Goal: Communication & Community: Answer question/provide support

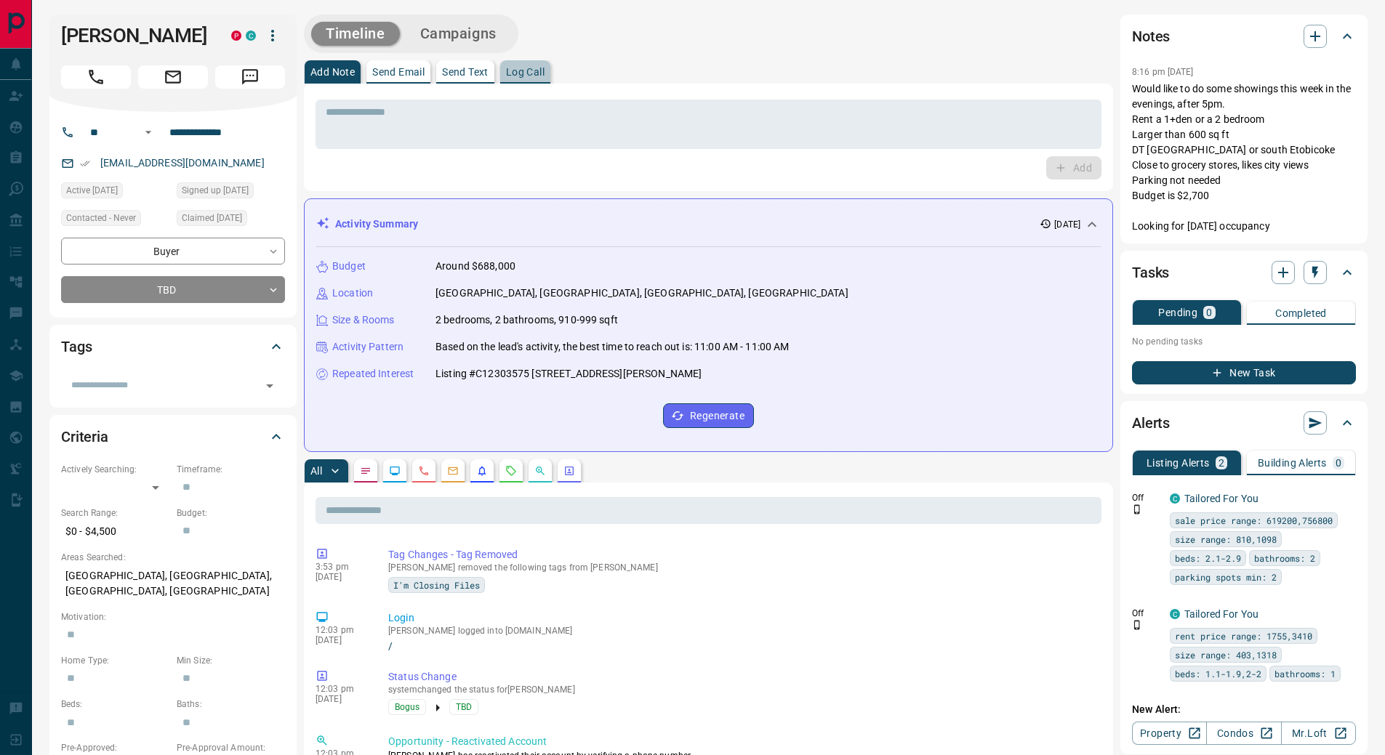
click at [520, 74] on p "Log Call" at bounding box center [525, 72] width 39 height 10
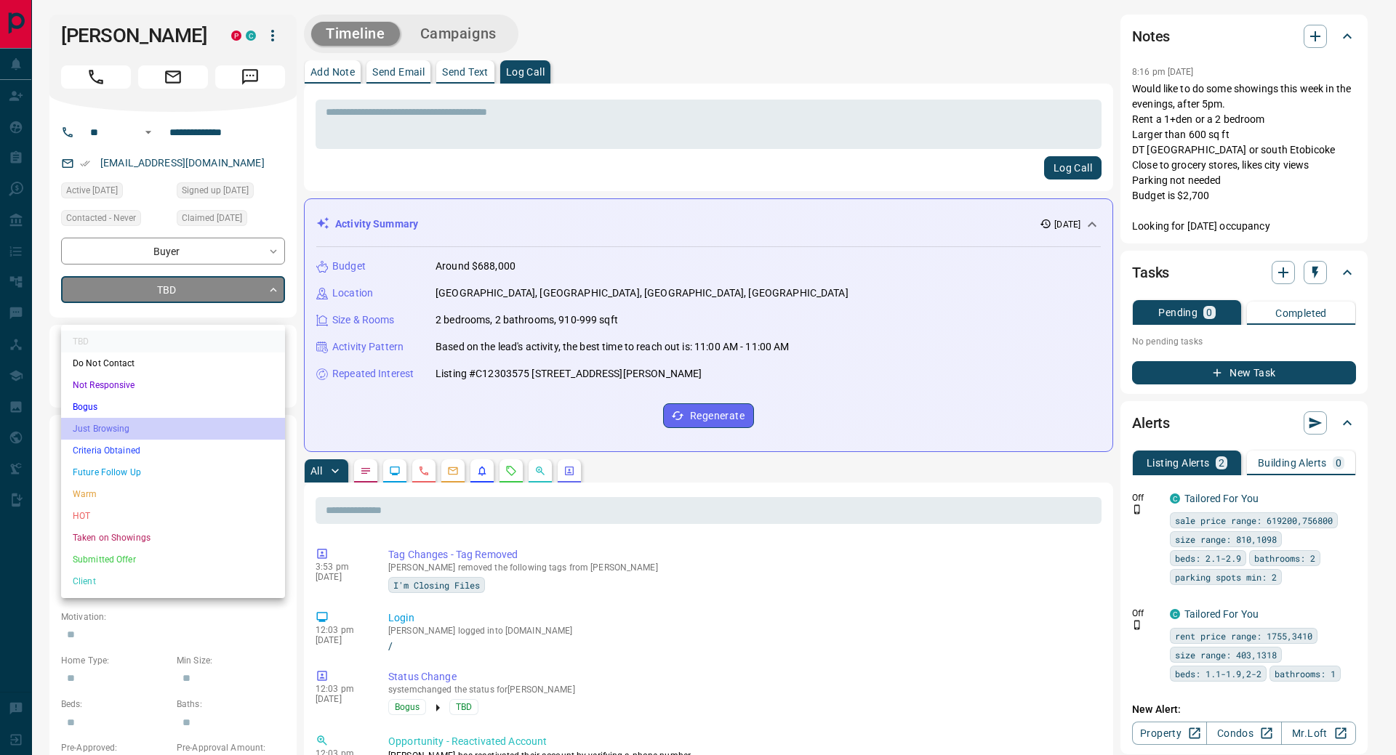
click at [150, 427] on li "Just Browsing" at bounding box center [173, 429] width 224 height 22
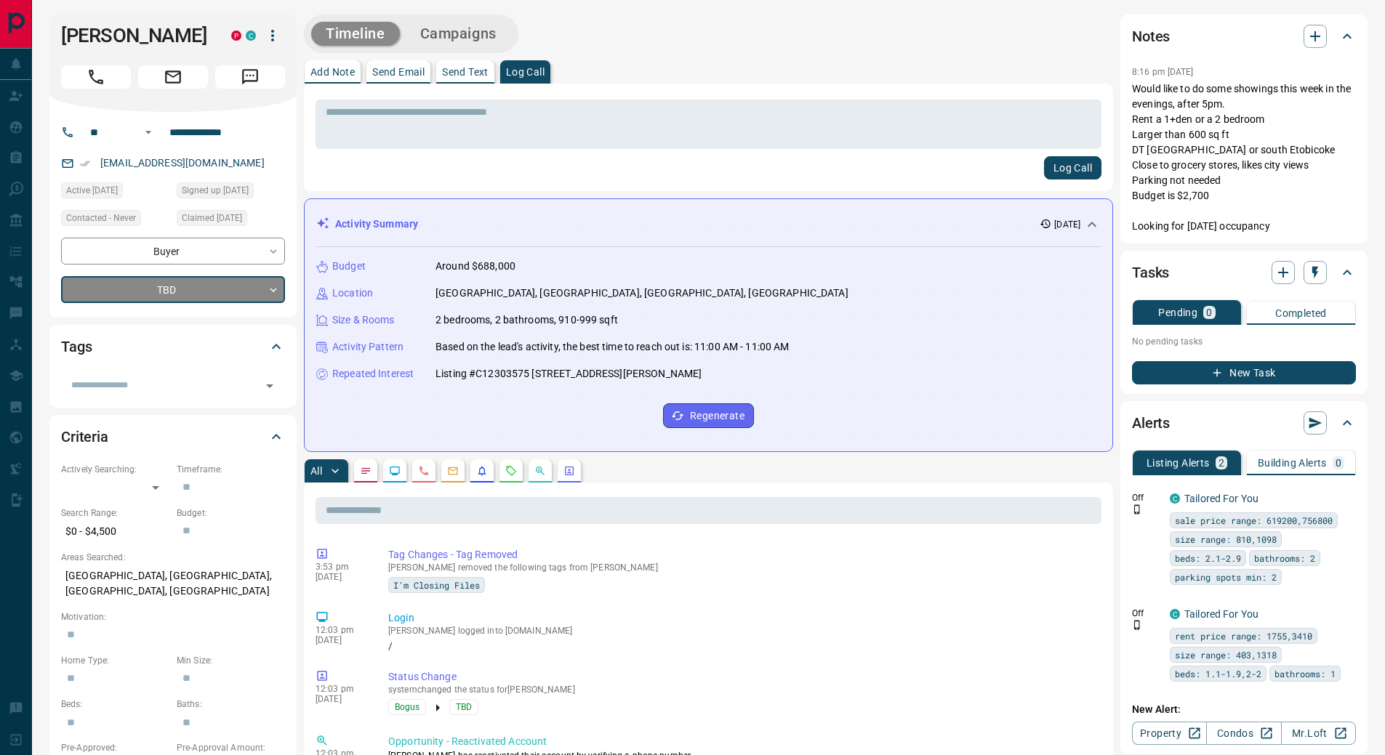
type input "*"
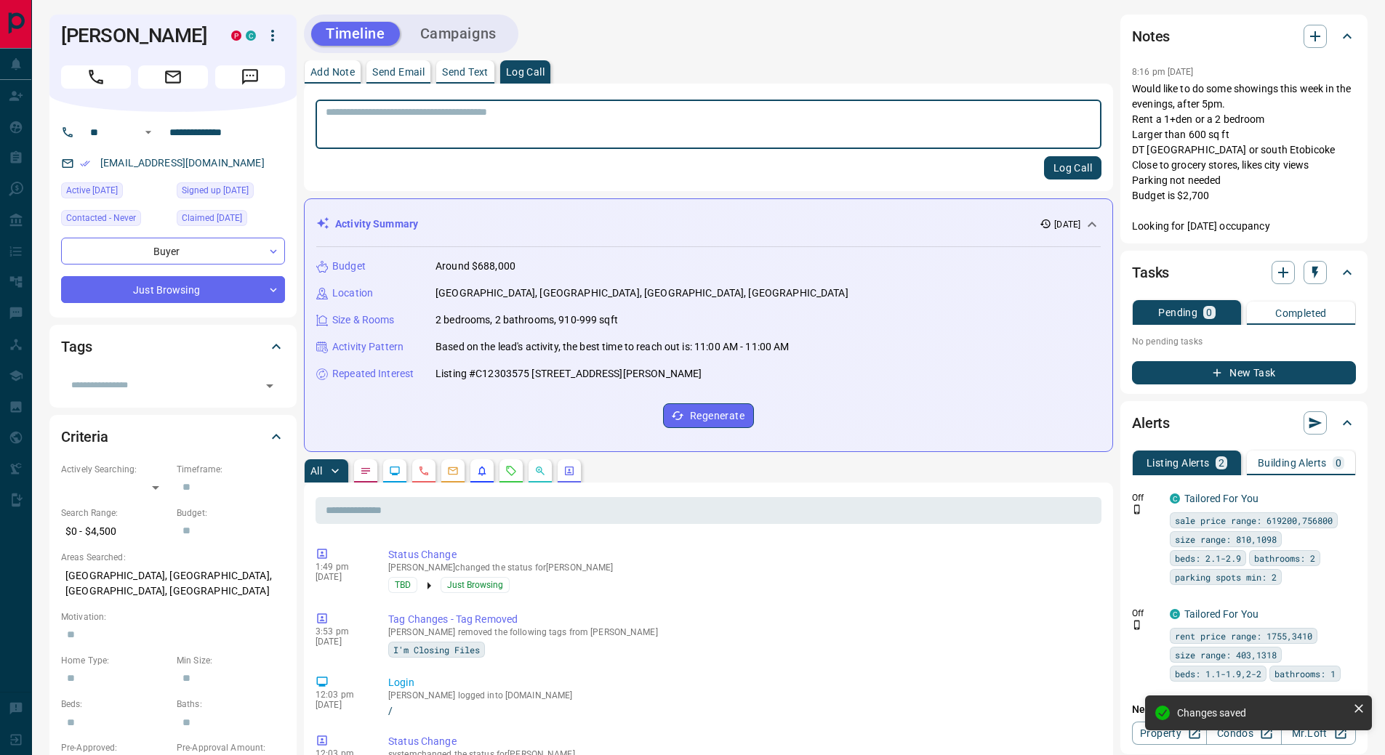
click at [515, 127] on textarea at bounding box center [708, 124] width 765 height 37
drag, startPoint x: 326, startPoint y: 111, endPoint x: 488, endPoint y: 113, distance: 162.8
click at [488, 113] on textarea at bounding box center [708, 124] width 765 height 37
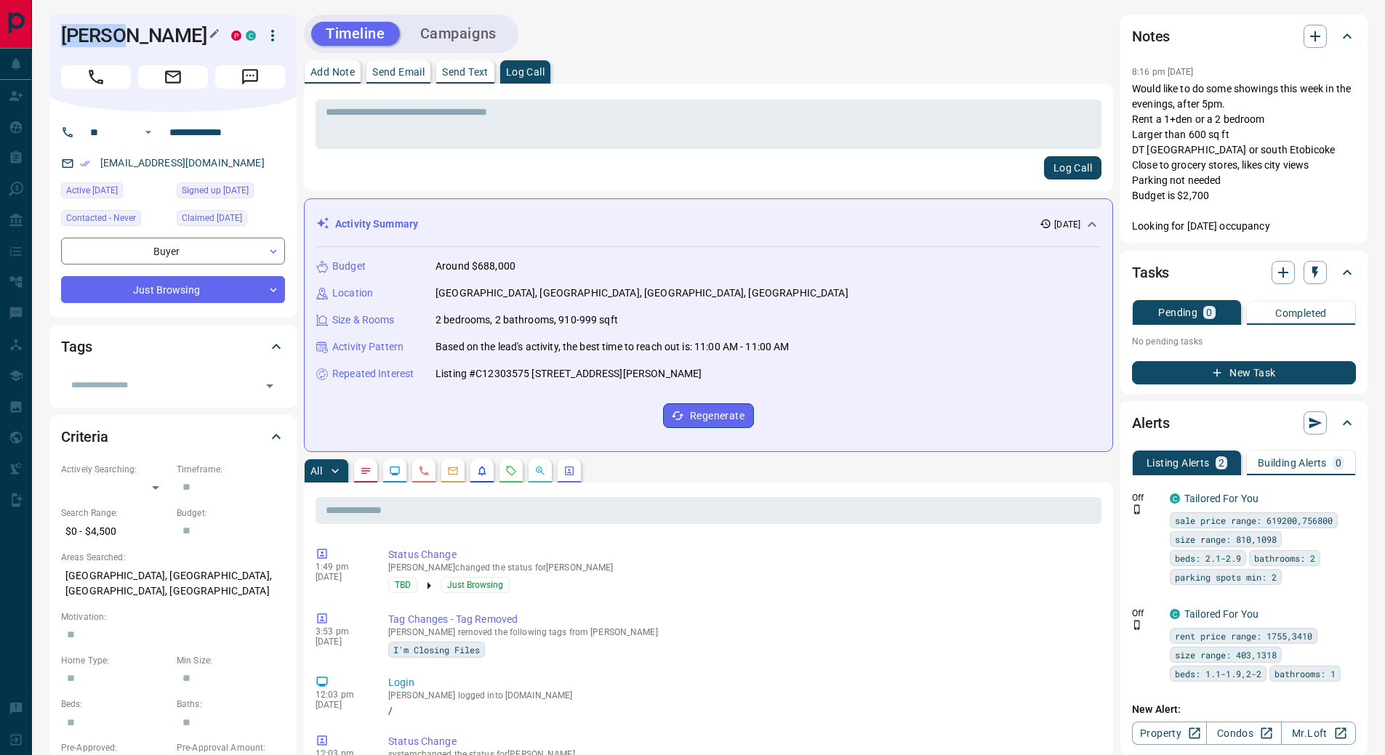
drag, startPoint x: 60, startPoint y: 36, endPoint x: 116, endPoint y: 36, distance: 55.2
click at [116, 36] on div "[PERSON_NAME]" at bounding box center [172, 63] width 247 height 97
copy h1 "[PERSON_NAME]"
click at [365, 119] on textarea at bounding box center [708, 124] width 765 height 37
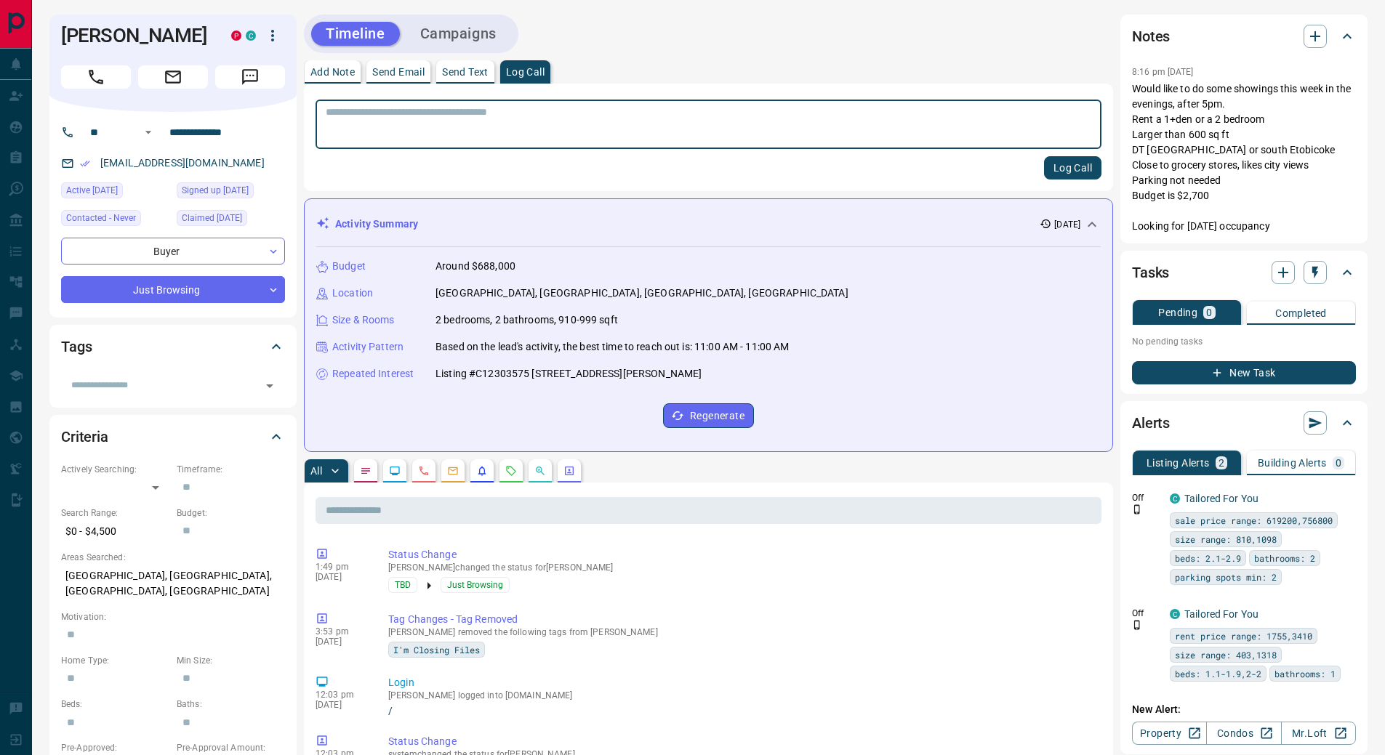
paste textarea "******"
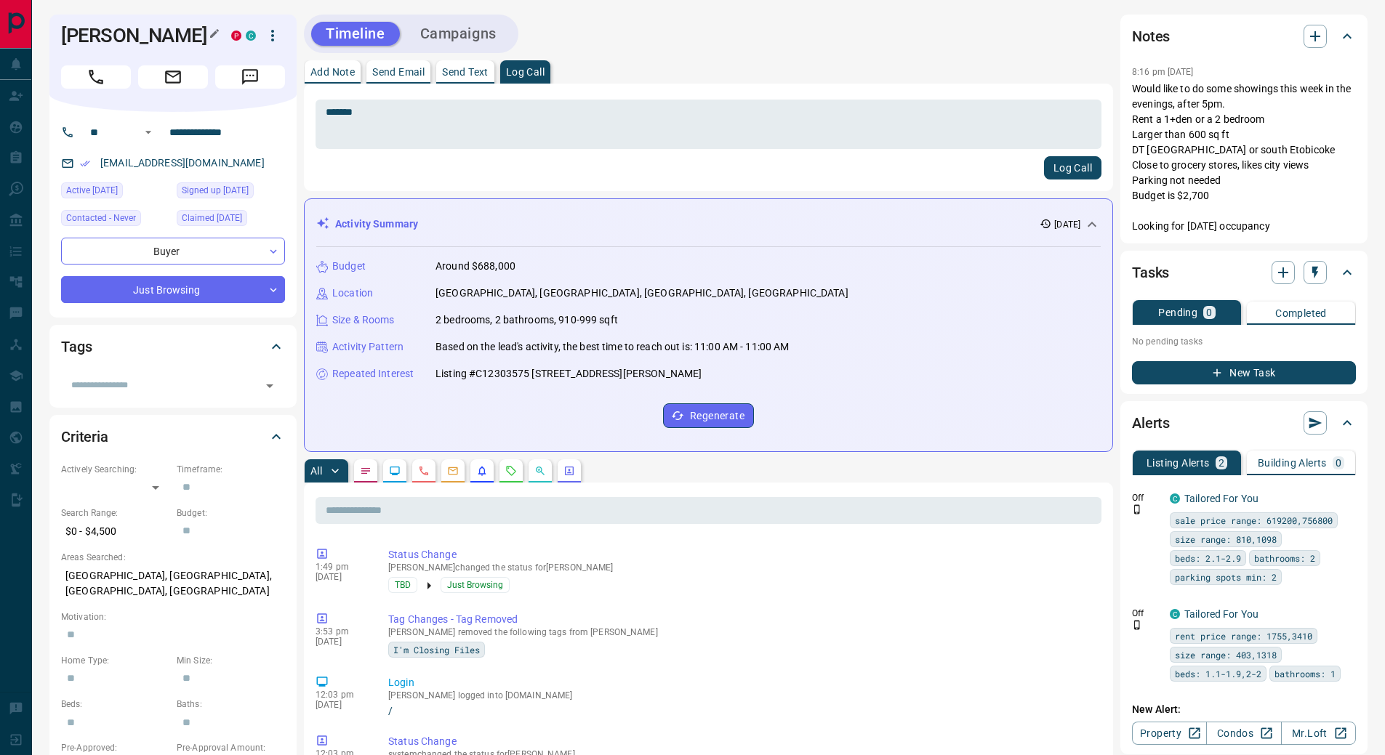
drag, startPoint x: 62, startPoint y: 54, endPoint x: 158, endPoint y: 57, distance: 96.7
click at [158, 47] on h1 "[PERSON_NAME]" at bounding box center [135, 35] width 148 height 23
copy h1 "[PERSON_NAME]"
click at [406, 115] on textarea "*******" at bounding box center [708, 124] width 765 height 37
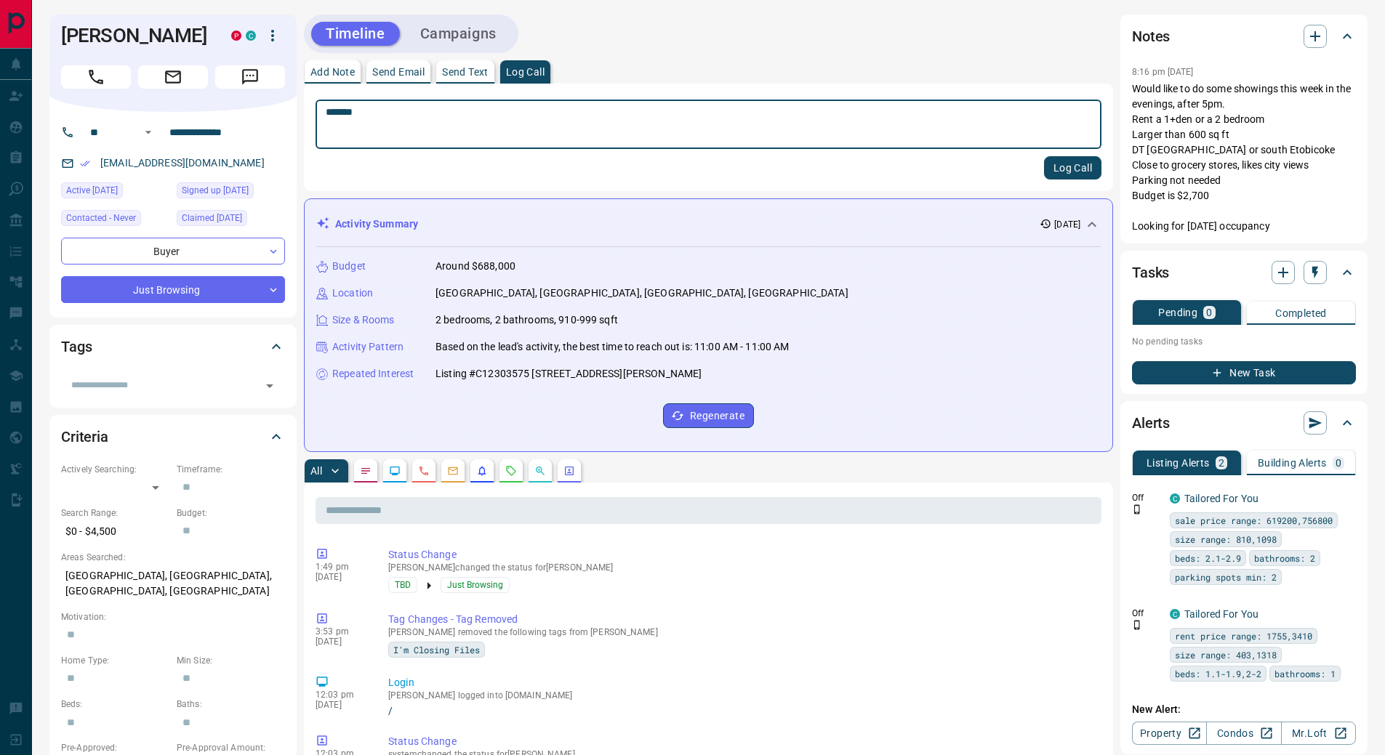
paste textarea "*********"
type textarea "**********"
click at [1072, 171] on button "Log Call" at bounding box center [1072, 167] width 57 height 23
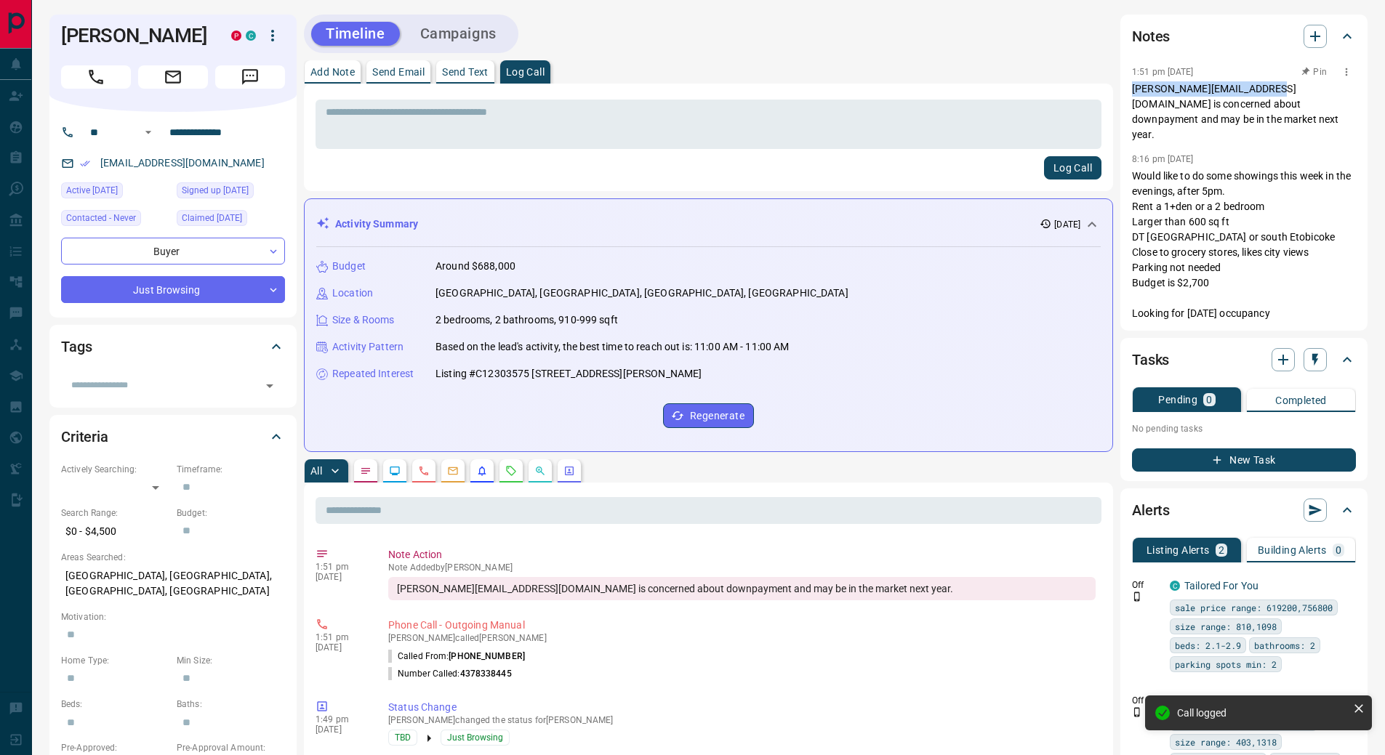
drag, startPoint x: 1276, startPoint y: 89, endPoint x: 1132, endPoint y: 94, distance: 144.0
click at [1132, 94] on p "[PERSON_NAME][EMAIL_ADDRESS][DOMAIN_NAME] is concerned about downpayment and ma…" at bounding box center [1244, 111] width 224 height 61
copy p "[PERSON_NAME][EMAIL_ADDRESS][DOMAIN_NAME]"
click at [383, 67] on p "Send Email" at bounding box center [398, 72] width 52 height 10
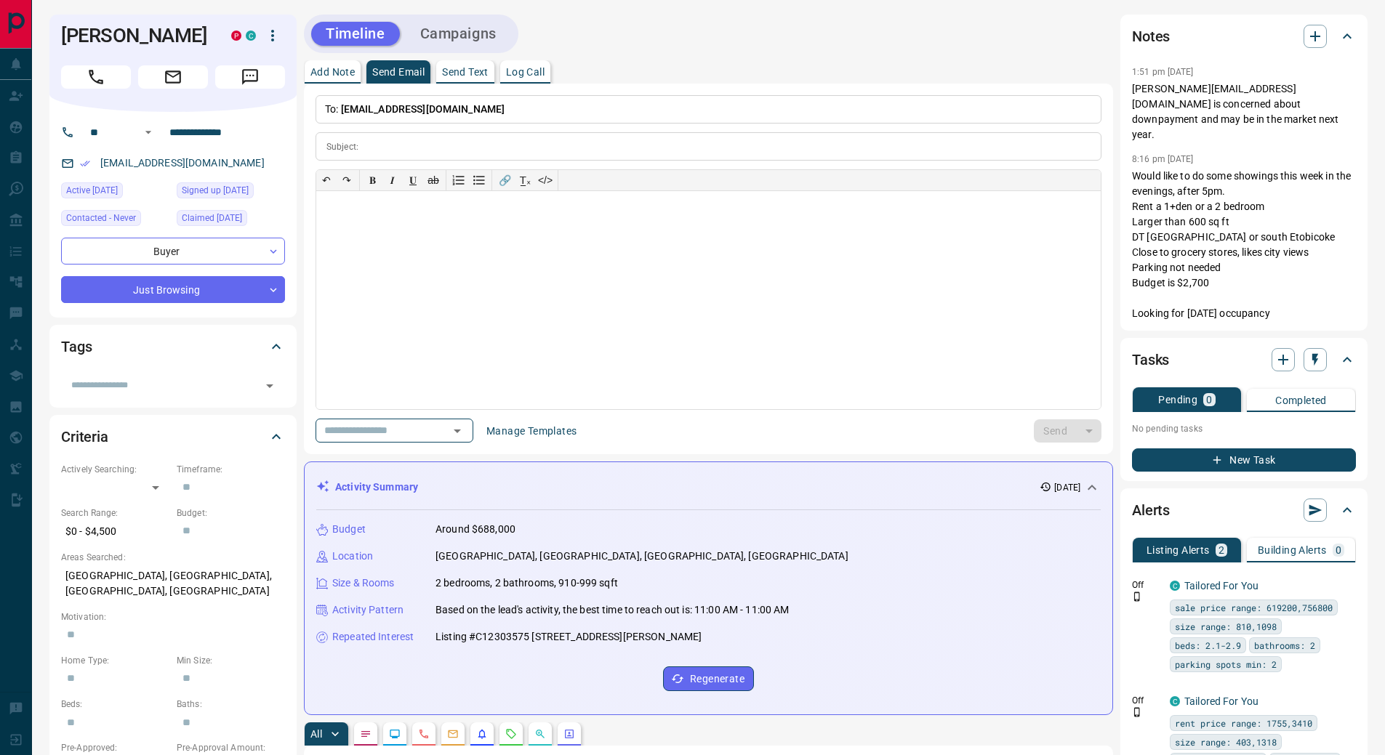
click at [449, 110] on p "To: [EMAIL_ADDRESS][DOMAIN_NAME]" at bounding box center [708, 109] width 786 height 28
drag, startPoint x: 451, startPoint y: 106, endPoint x: 339, endPoint y: 105, distance: 112.7
click at [339, 105] on p "To: [EMAIL_ADDRESS][DOMAIN_NAME]" at bounding box center [708, 109] width 786 height 28
drag, startPoint x: 449, startPoint y: 108, endPoint x: 494, endPoint y: 110, distance: 44.4
click at [450, 108] on p "To: [EMAIL_ADDRESS][DOMAIN_NAME]" at bounding box center [708, 109] width 786 height 28
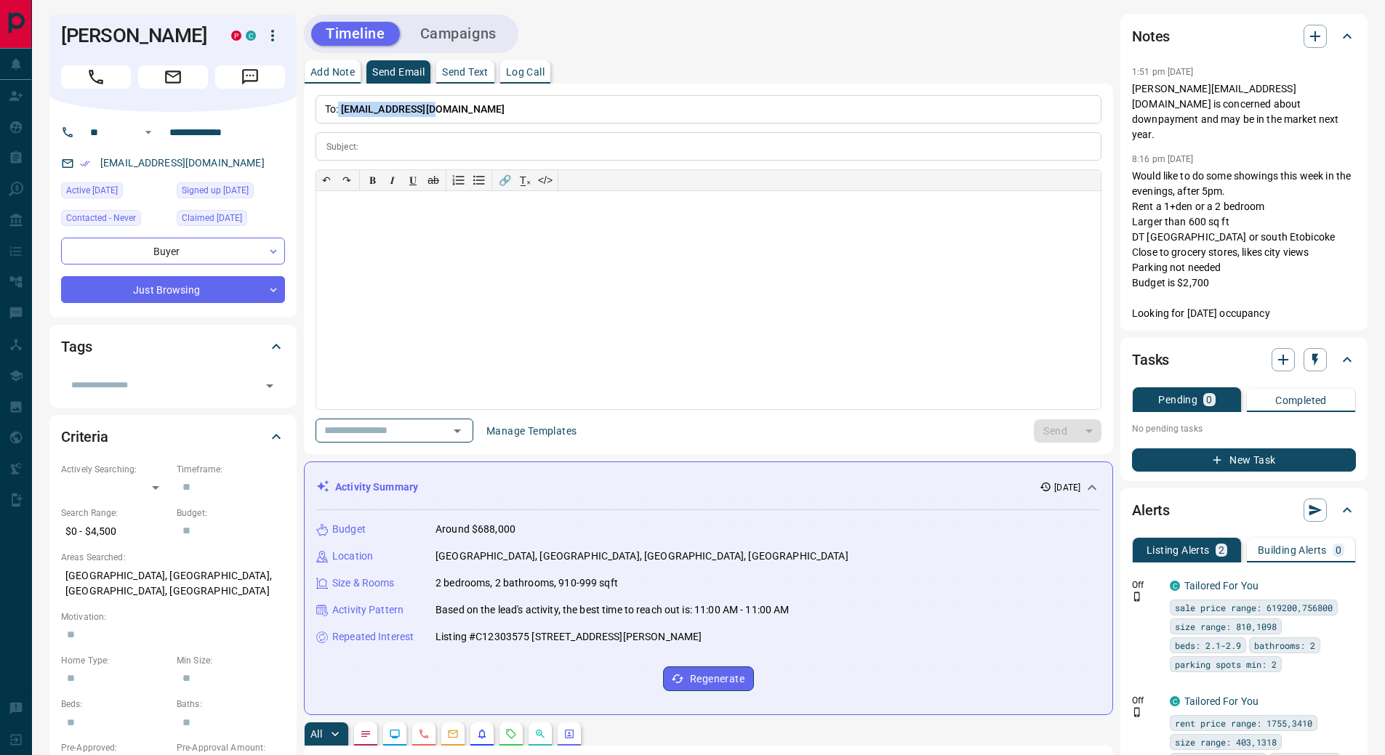
drag, startPoint x: 510, startPoint y: 111, endPoint x: 480, endPoint y: 118, distance: 31.4
click at [510, 111] on p "To: [EMAIL_ADDRESS][DOMAIN_NAME]" at bounding box center [708, 109] width 786 height 28
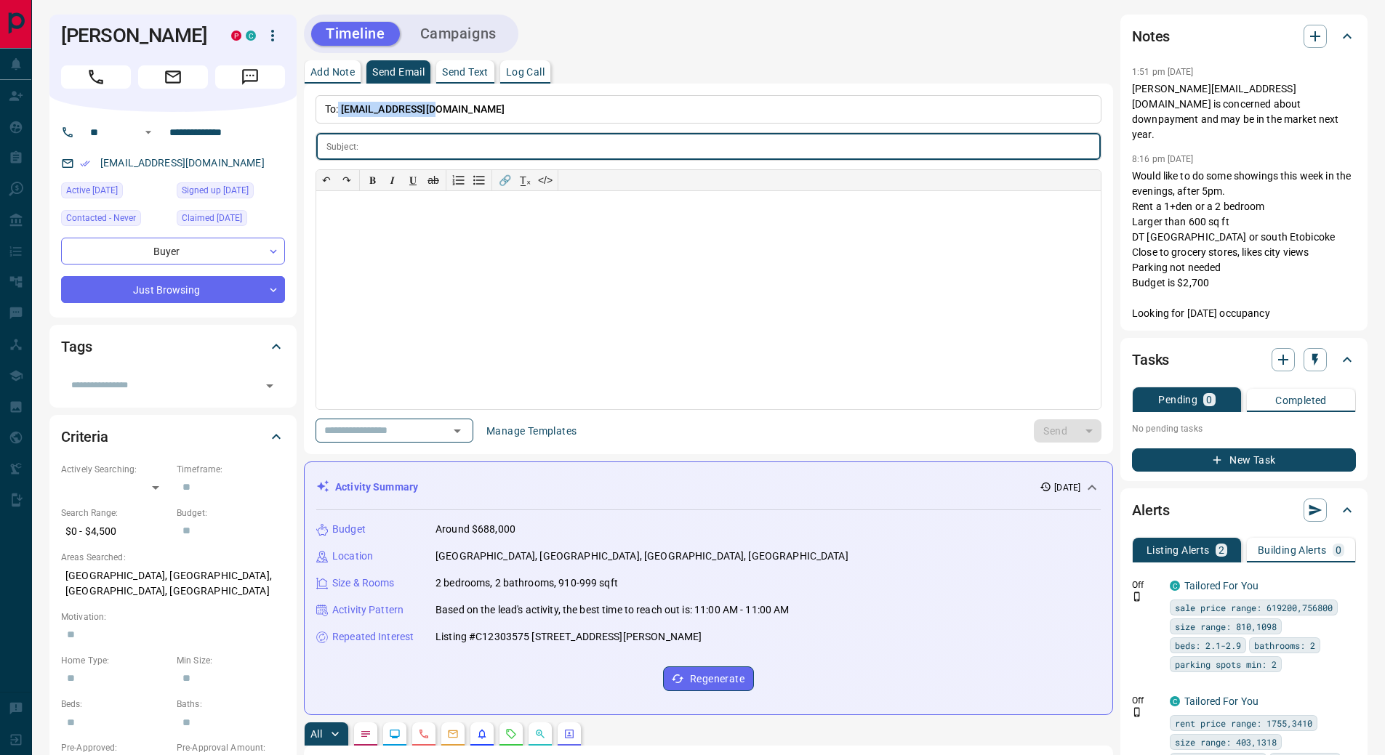
click at [558, 150] on input "text" at bounding box center [732, 146] width 736 height 27
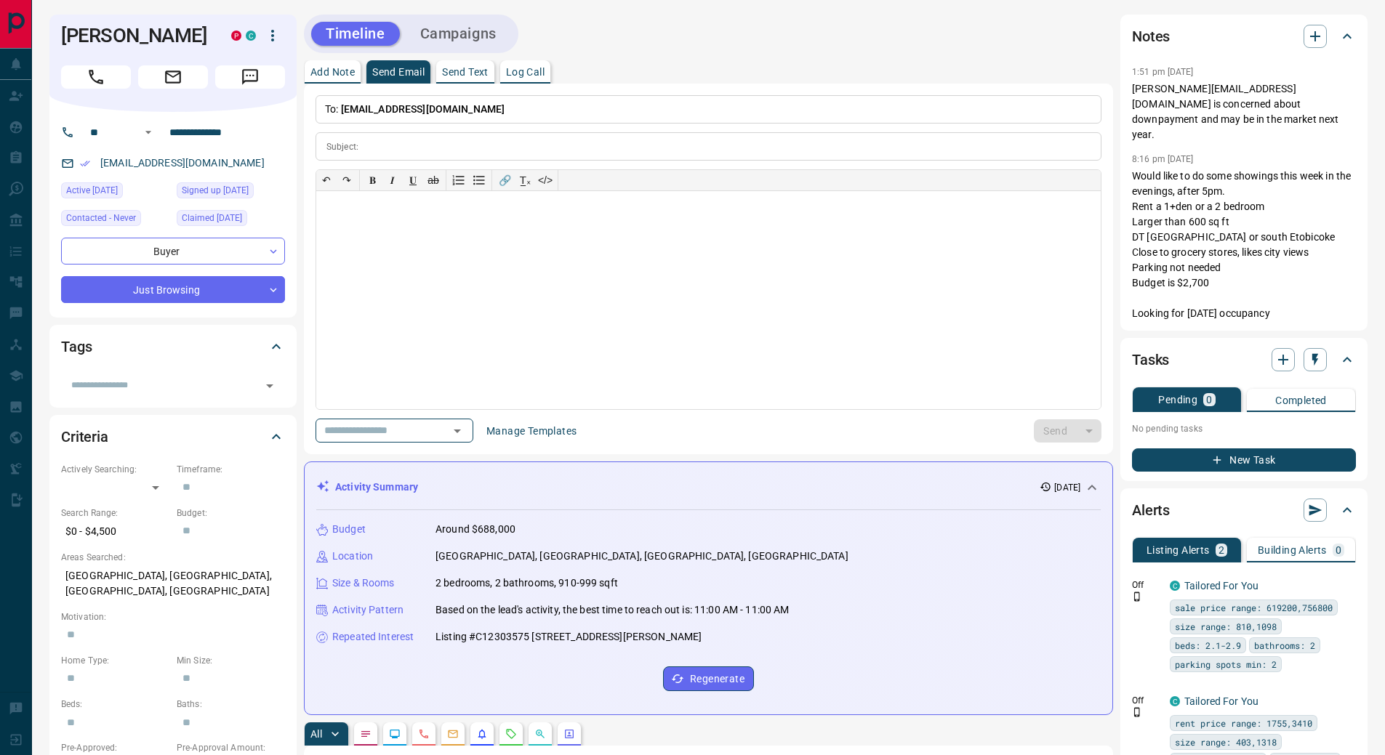
click at [563, 109] on p "To: [EMAIL_ADDRESS][DOMAIN_NAME]" at bounding box center [708, 109] width 786 height 28
click at [549, 429] on button "Manage Templates" at bounding box center [532, 430] width 108 height 23
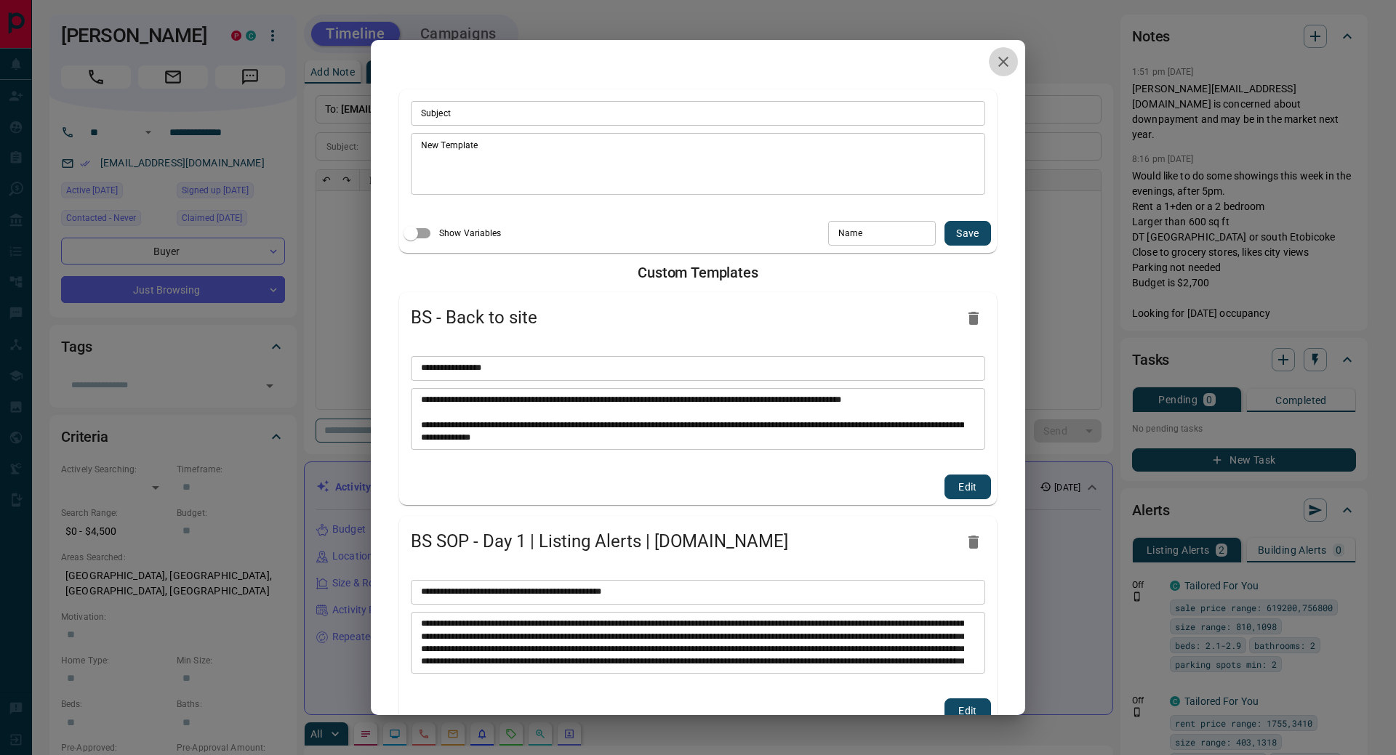
click at [997, 58] on icon "button" at bounding box center [1002, 61] width 17 height 17
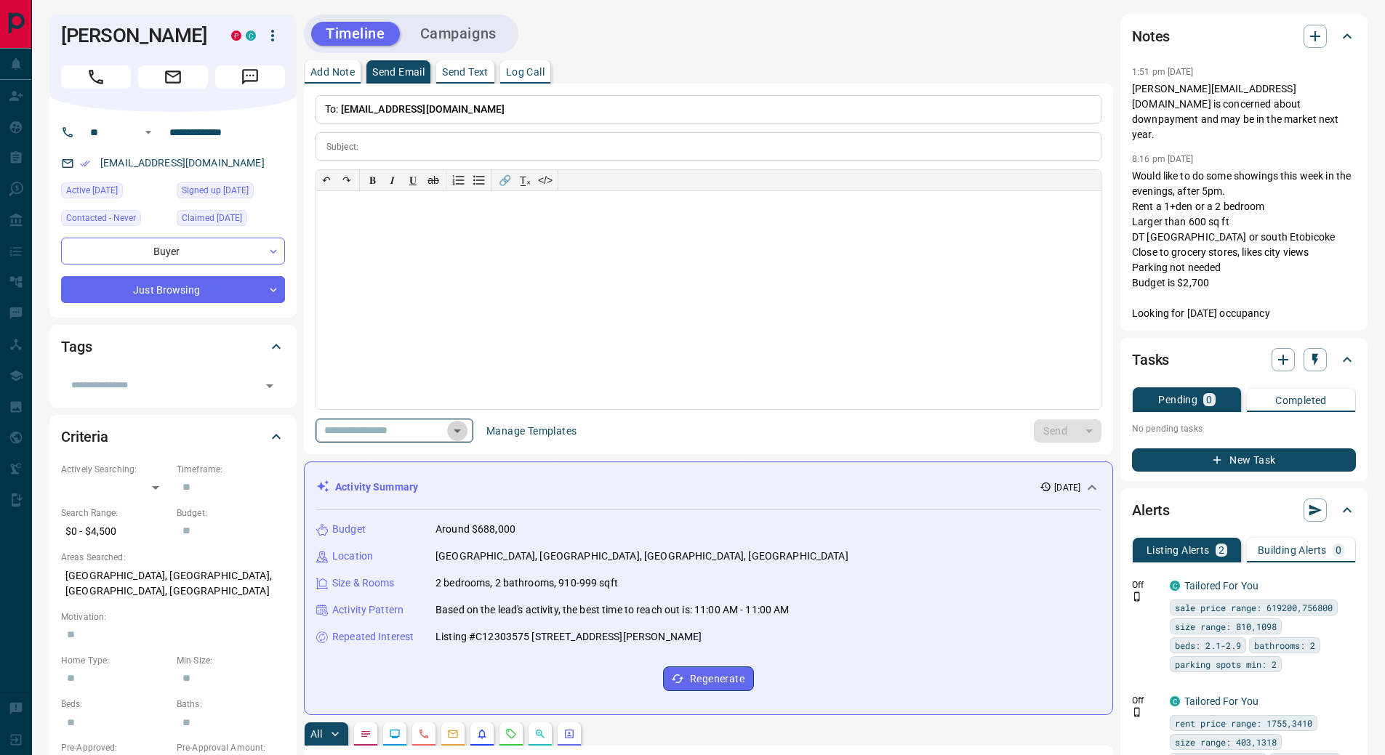
click at [466, 425] on icon "Open" at bounding box center [457, 430] width 17 height 17
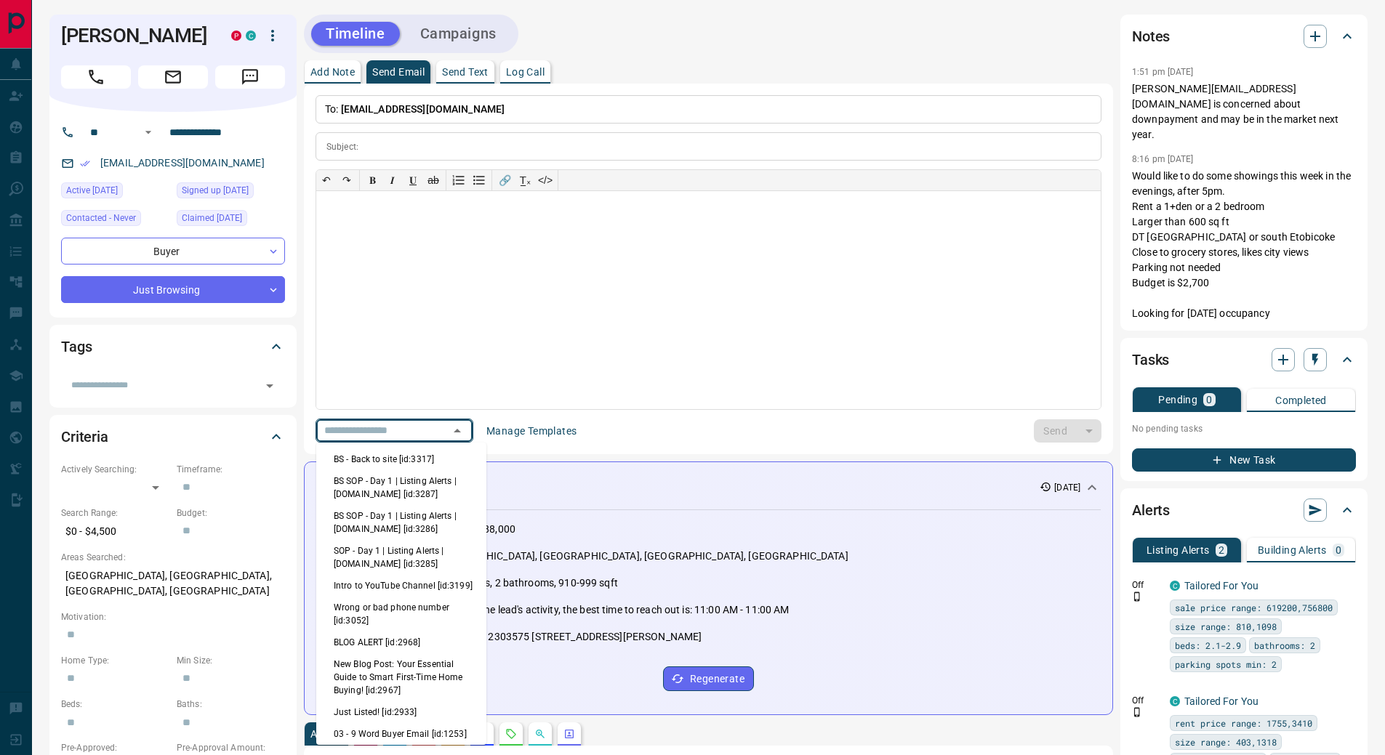
click at [396, 678] on li "New Blog Post: Your Essential Guide to Smart First-Time Home Buying! [id:2967]" at bounding box center [401, 677] width 170 height 48
type input "**********"
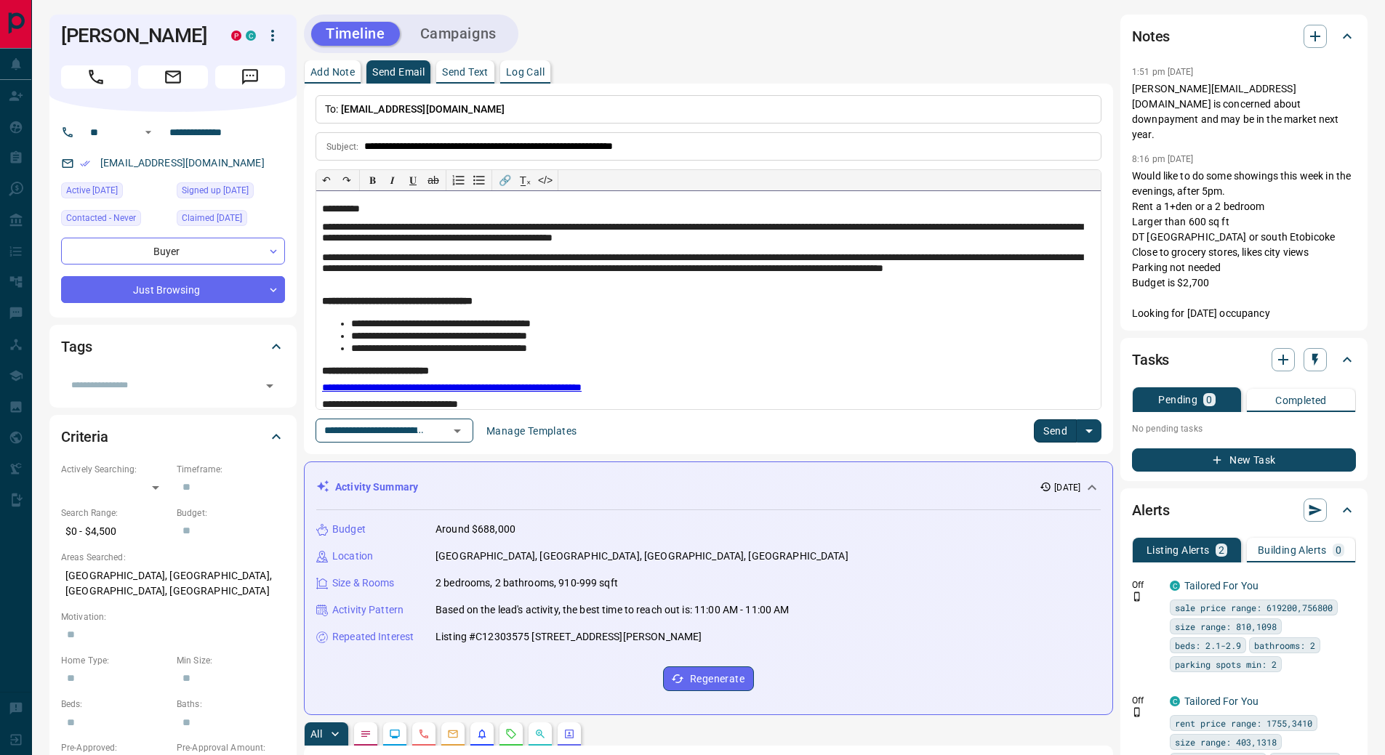
click at [588, 252] on div "**********" at bounding box center [708, 300] width 784 height 218
drag, startPoint x: 1275, startPoint y: 87, endPoint x: 1134, endPoint y: 89, distance: 141.1
click at [1134, 89] on p "[PERSON_NAME][EMAIL_ADDRESS][DOMAIN_NAME] is concerned about downpayment and ma…" at bounding box center [1244, 111] width 224 height 61
copy p "[PERSON_NAME][EMAIL_ADDRESS][DOMAIN_NAME]"
click at [326, 72] on p "Add Note" at bounding box center [332, 72] width 44 height 10
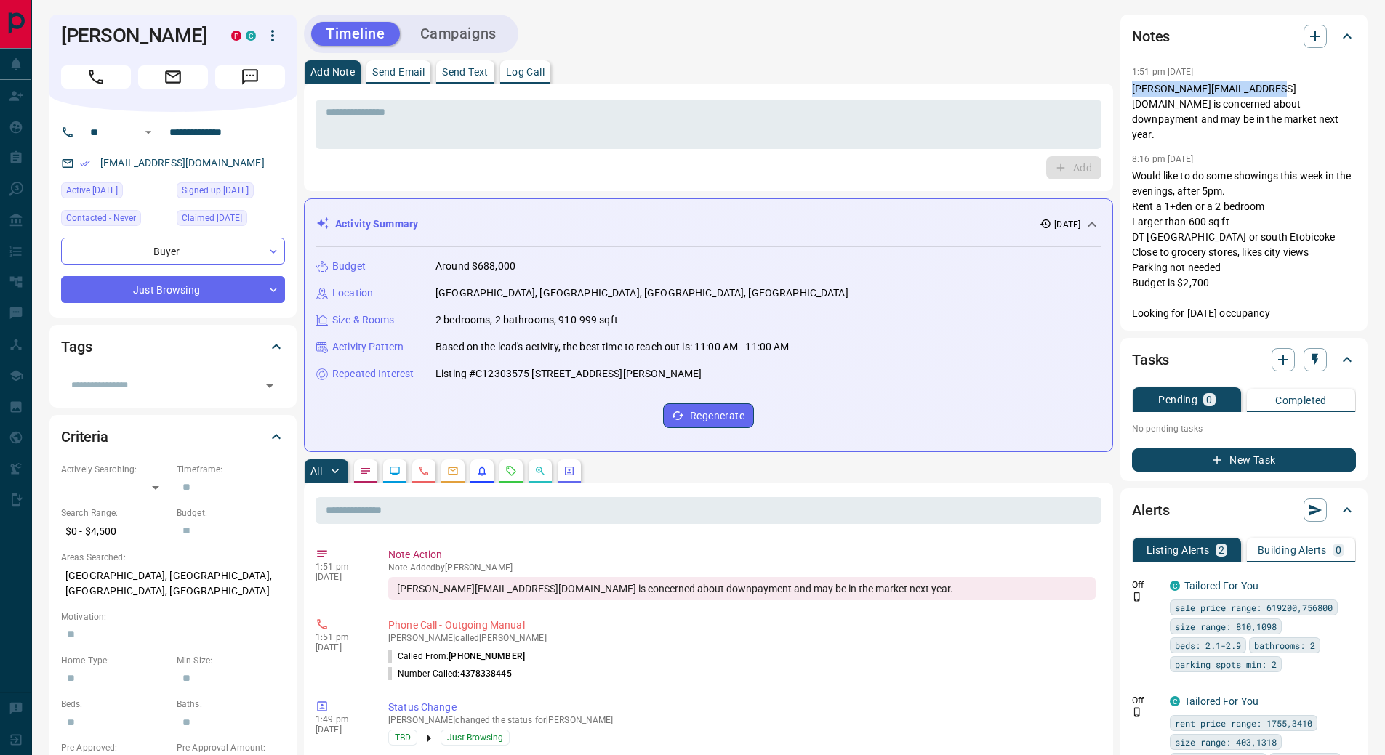
click at [476, 68] on p "Send Text" at bounding box center [465, 72] width 47 height 10
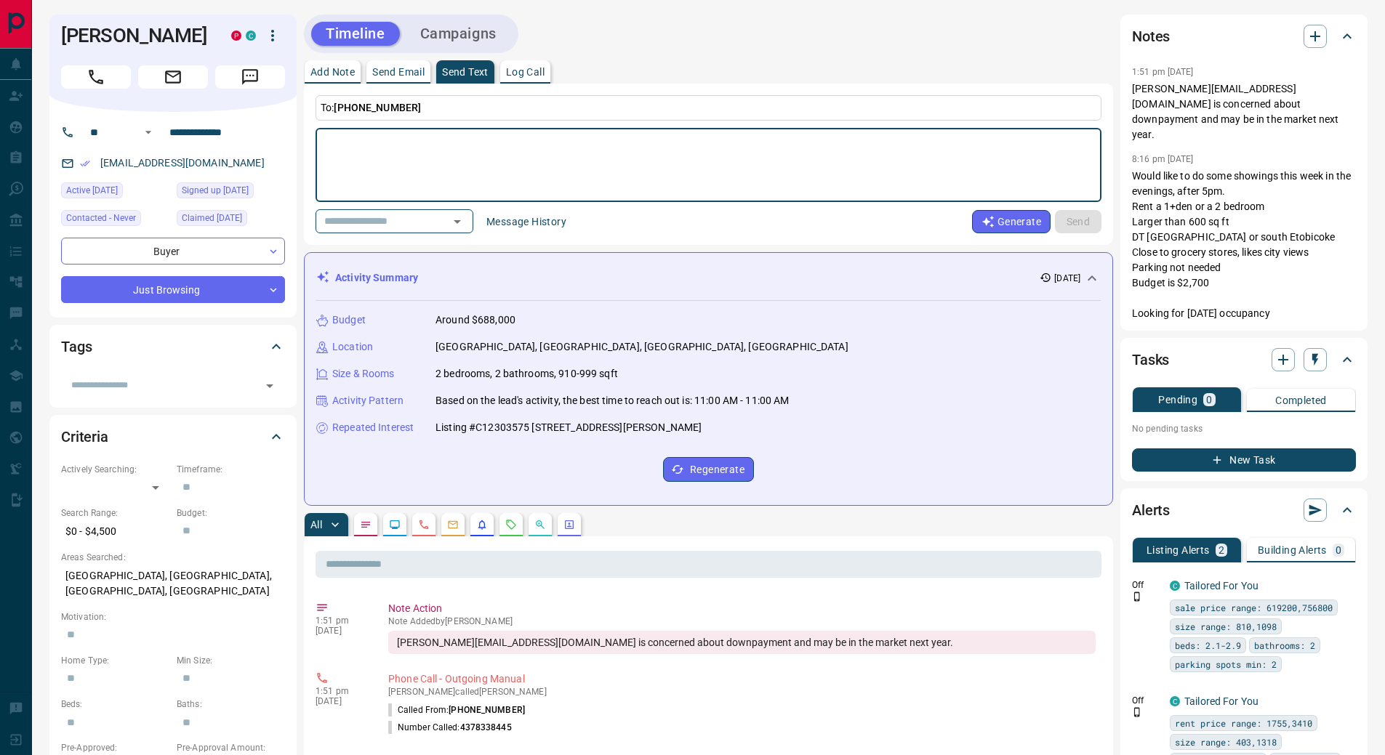
click at [417, 69] on p "Send Email" at bounding box center [398, 72] width 52 height 10
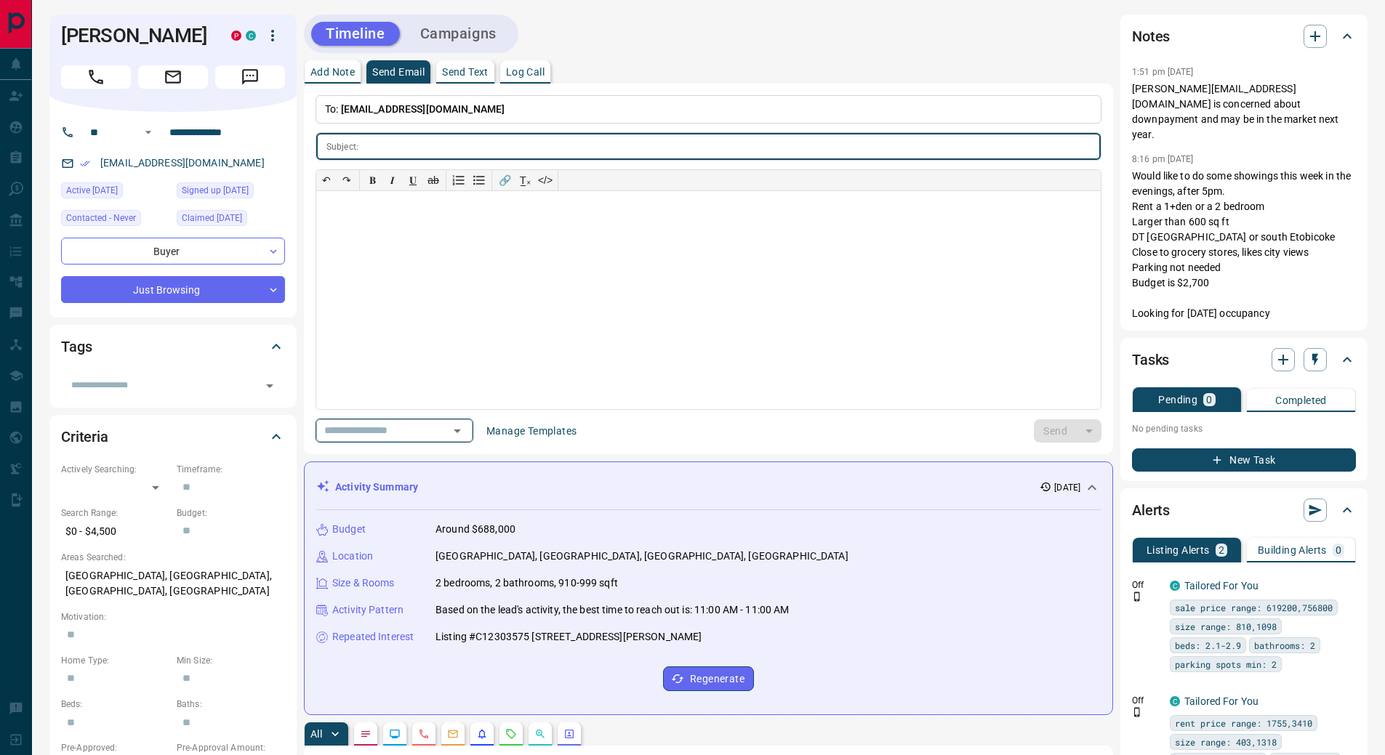
click at [466, 433] on icon "Open" at bounding box center [457, 430] width 17 height 17
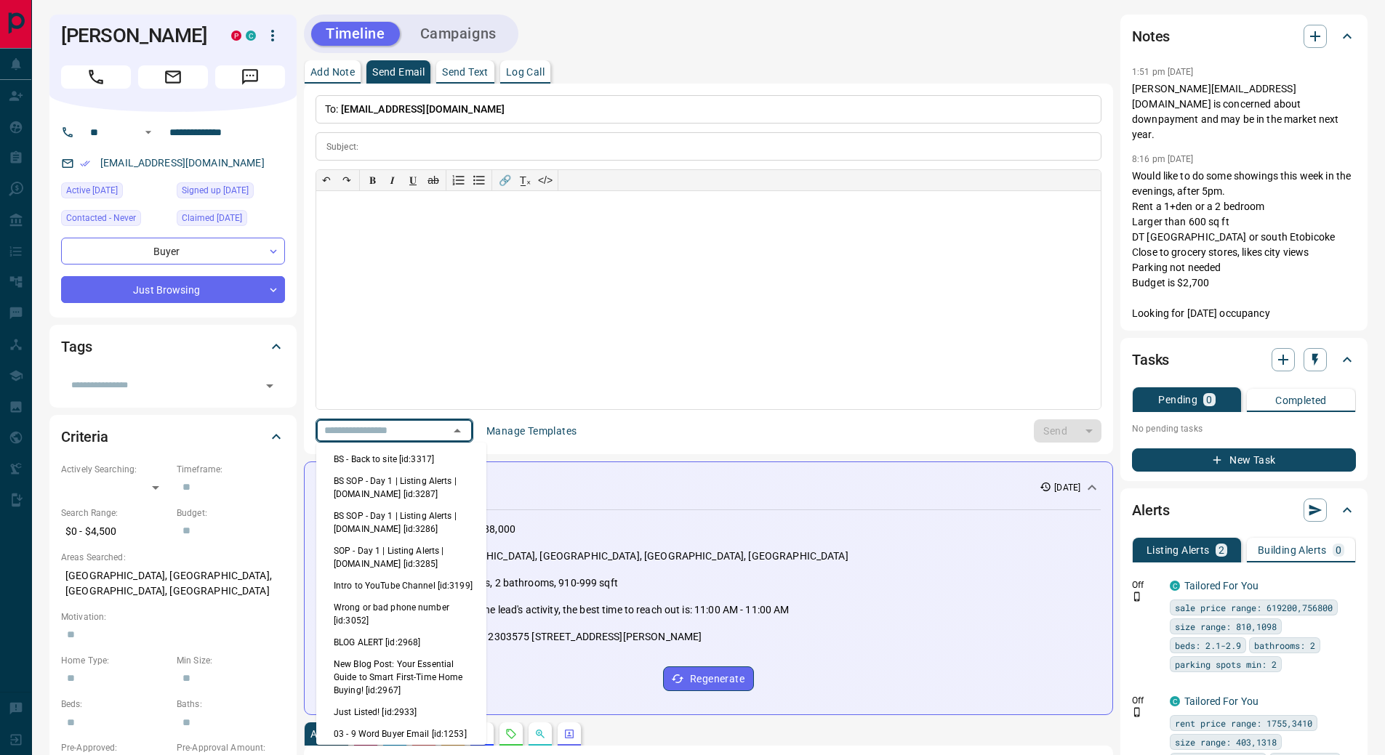
click at [422, 678] on li "New Blog Post: Your Essential Guide to Smart First-Time Home Buying! [id:2967]" at bounding box center [401, 677] width 170 height 48
type input "**********"
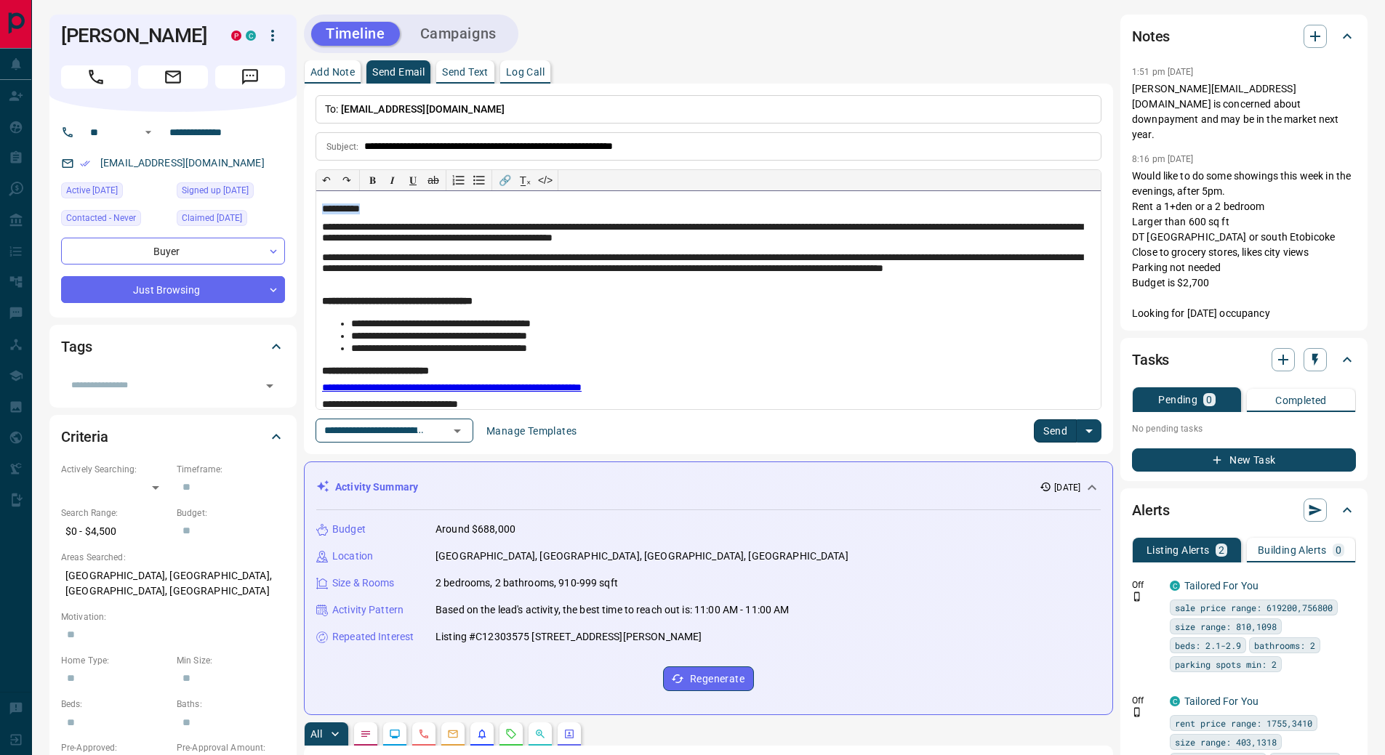
drag, startPoint x: 379, startPoint y: 209, endPoint x: 283, endPoint y: 206, distance: 96.0
click at [482, 70] on p "Send Text" at bounding box center [465, 72] width 47 height 10
